Goal: Information Seeking & Learning: Learn about a topic

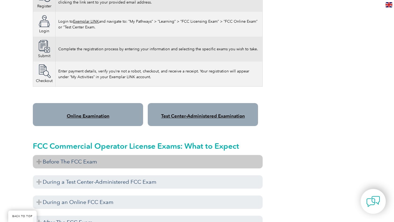
scroll to position [394, 0]
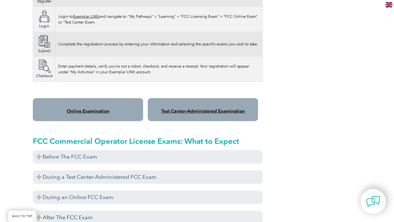
click at [105, 108] on link "Online Examination" at bounding box center [88, 110] width 43 height 5
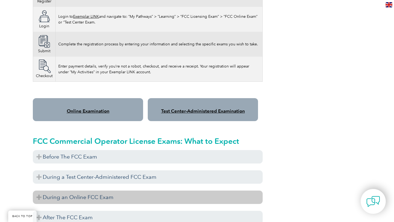
click at [129, 191] on h3 "During an Online FCC Exam" at bounding box center [148, 197] width 230 height 13
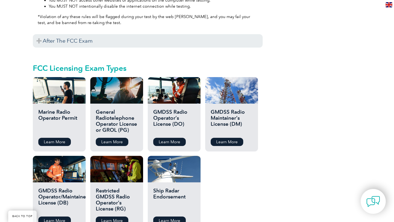
scroll to position [785, 0]
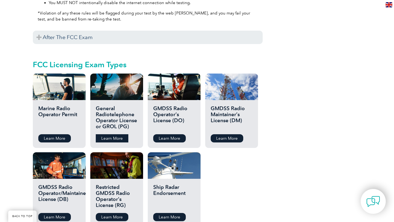
click at [121, 134] on link "Learn More" at bounding box center [112, 138] width 33 height 8
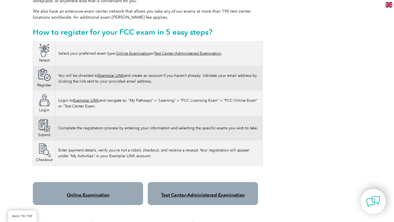
scroll to position [311, 0]
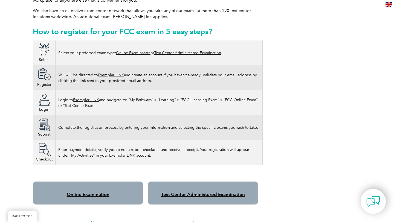
click at [115, 182] on div "Online Examination" at bounding box center [88, 193] width 110 height 23
click at [106, 191] on div "Online Examination" at bounding box center [88, 193] width 110 height 23
click at [106, 192] on link "Online Examination" at bounding box center [88, 194] width 43 height 5
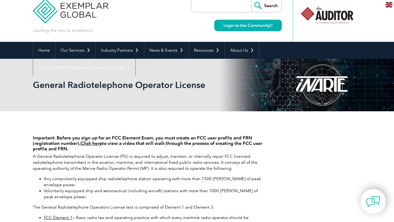
scroll to position [7, 0]
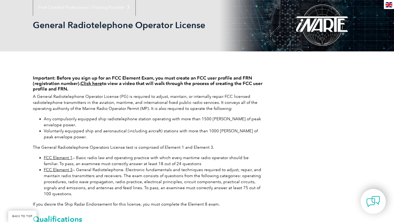
scroll to position [70, 0]
click at [94, 85] on link "Click here" at bounding box center [91, 82] width 22 height 5
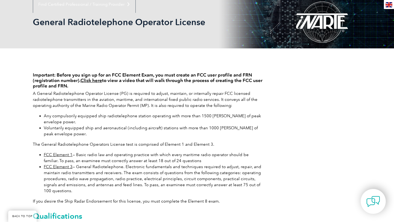
scroll to position [75, 0]
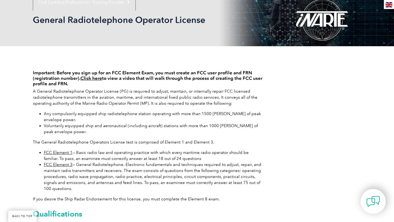
click at [68, 153] on link "FCC Element 1" at bounding box center [58, 152] width 29 height 5
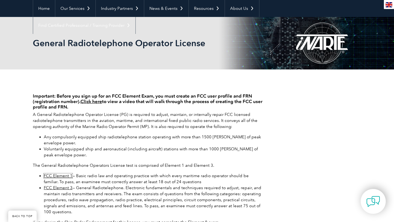
scroll to position [49, 0]
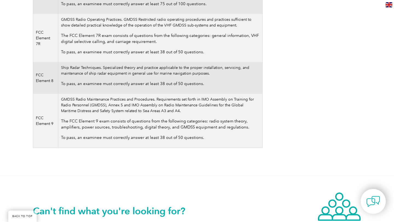
scroll to position [120, 0]
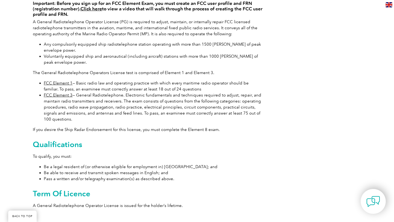
scroll to position [134, 0]
